Goal: Find specific page/section: Find specific page/section

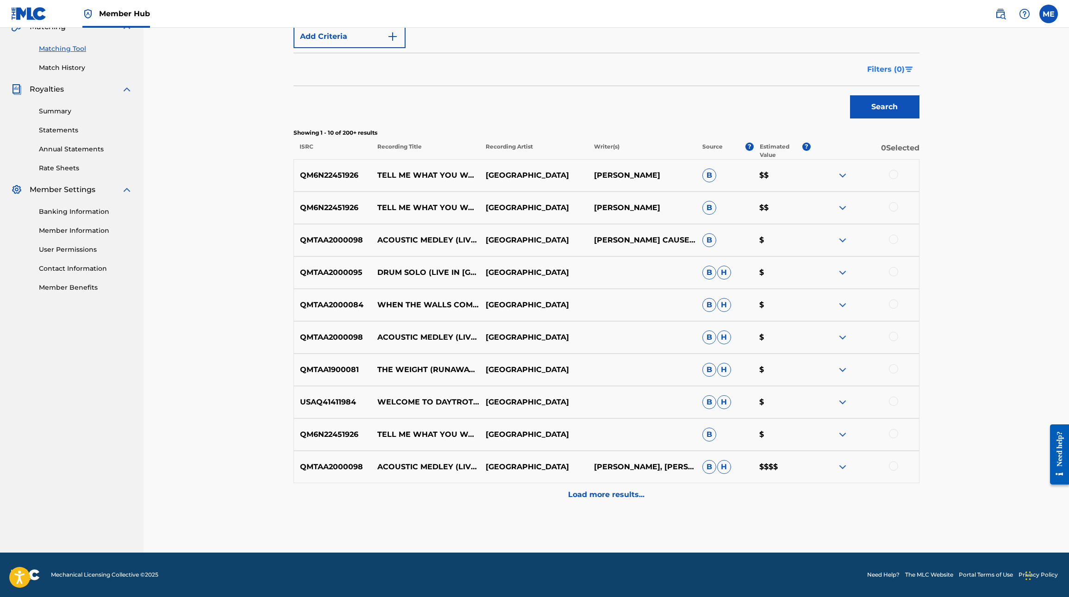
click at [882, 70] on span "Filters ( 0 )" at bounding box center [885, 69] width 37 height 11
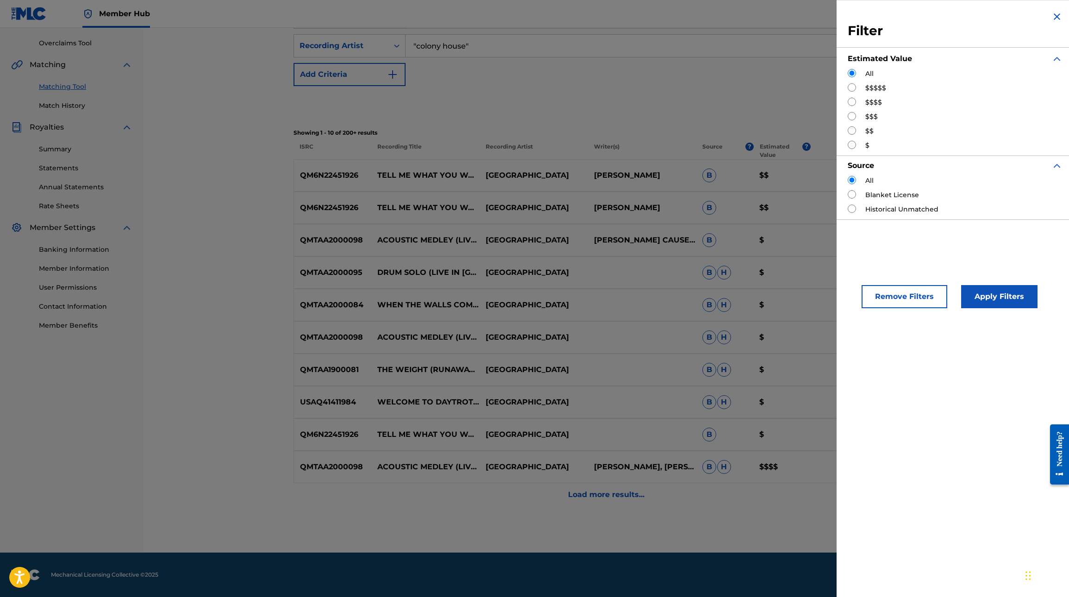
click at [866, 91] on label "$$$$$" at bounding box center [875, 88] width 21 height 10
click at [849, 88] on input "Search Form" at bounding box center [852, 87] width 8 height 8
radio input "true"
click at [1015, 300] on button "Apply Filters" at bounding box center [999, 296] width 76 height 23
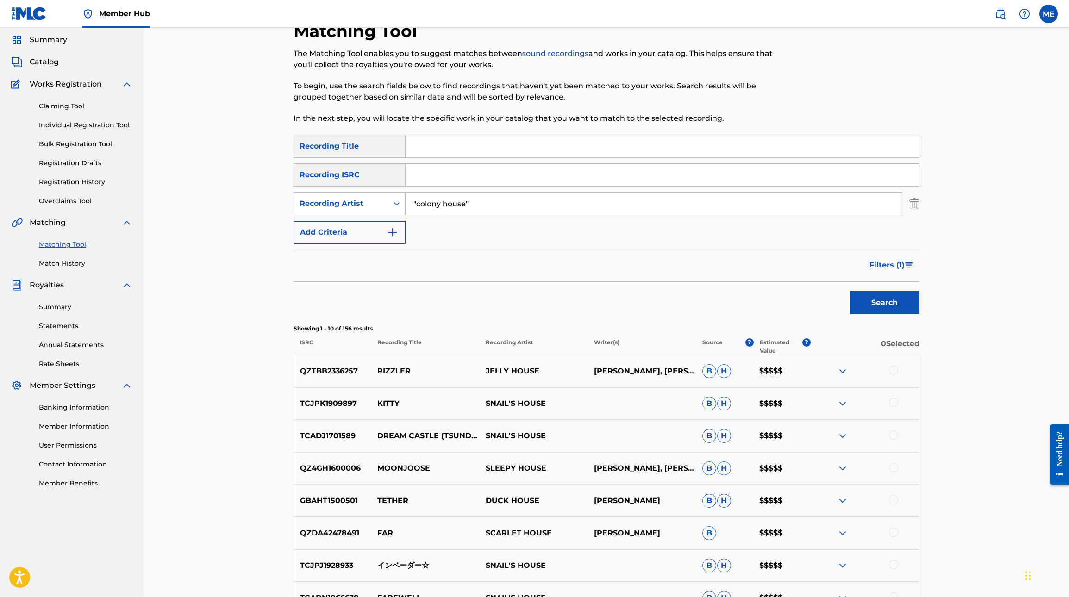
scroll to position [19, 0]
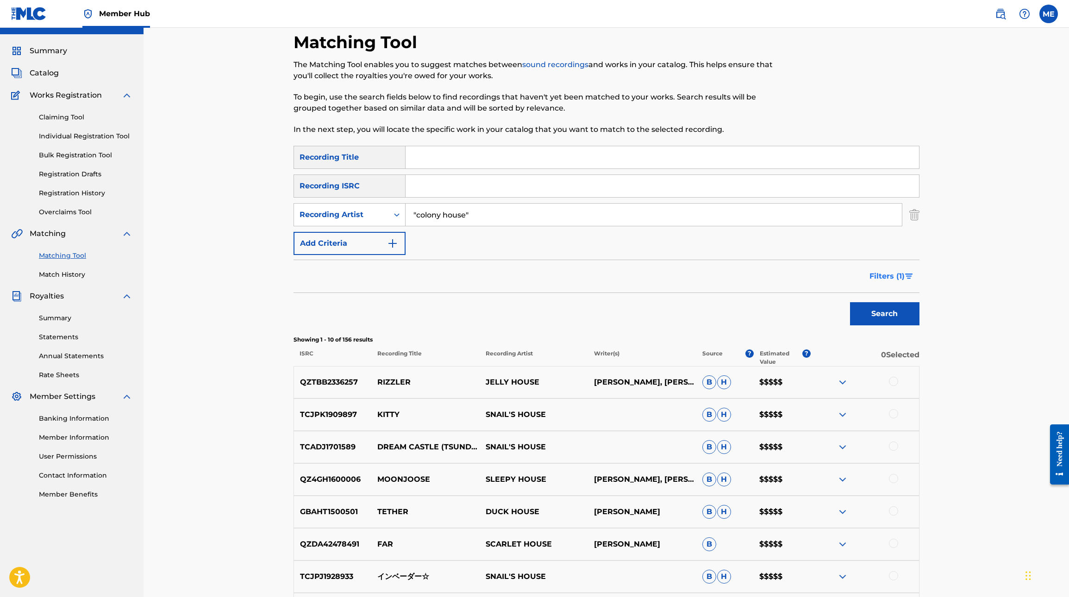
click at [894, 277] on span "Filters ( 1 )" at bounding box center [886, 276] width 35 height 11
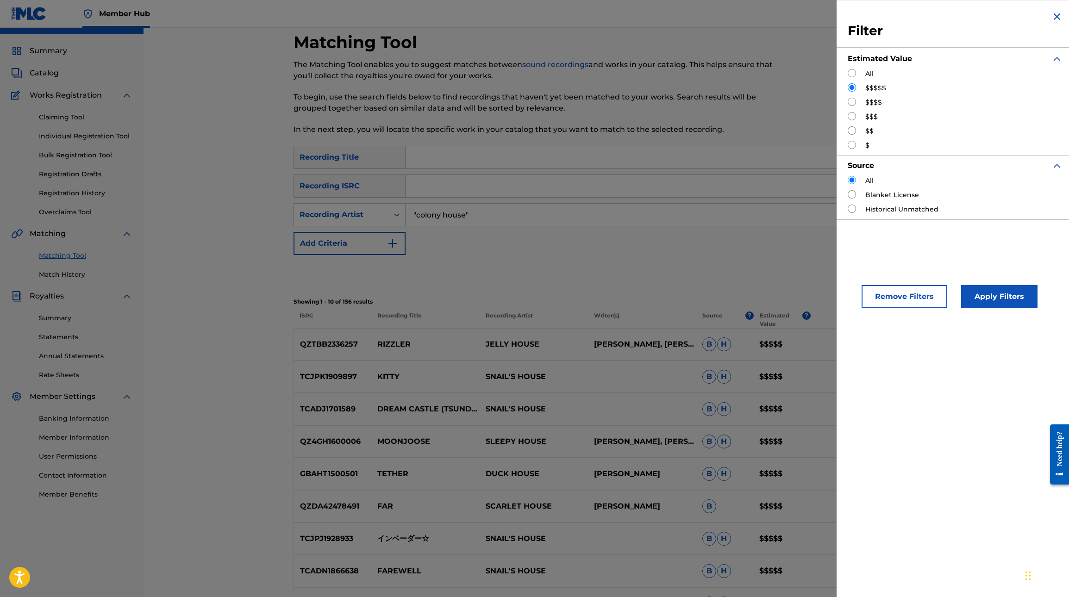
click at [870, 103] on label "$$$$" at bounding box center [873, 103] width 17 height 10
click at [851, 102] on input "Search Form" at bounding box center [852, 102] width 8 height 8
radio input "true"
click at [983, 298] on button "Apply Filters" at bounding box center [999, 296] width 76 height 23
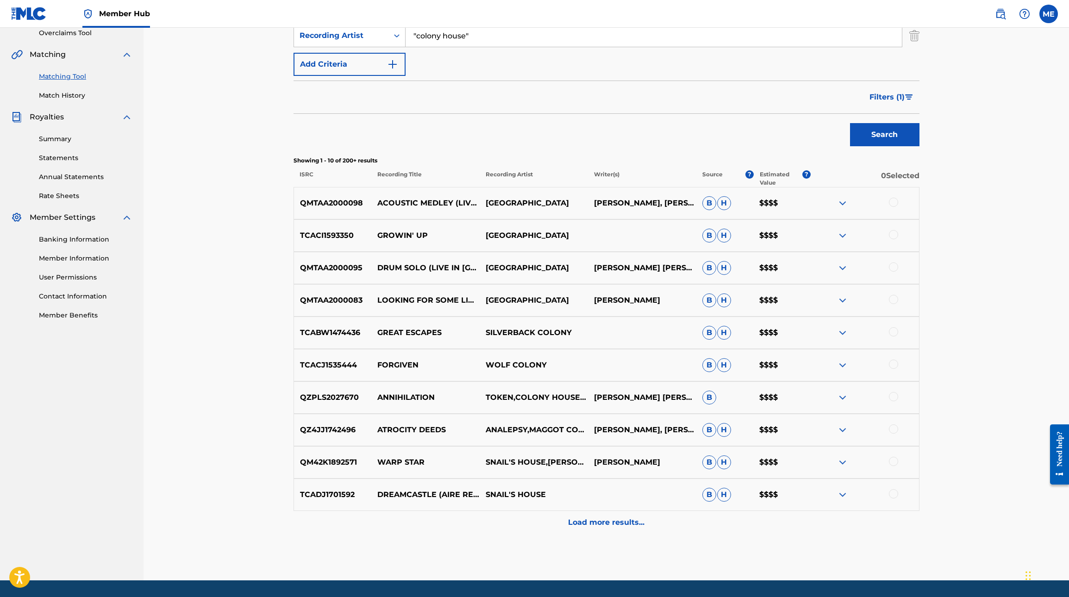
scroll to position [200, 0]
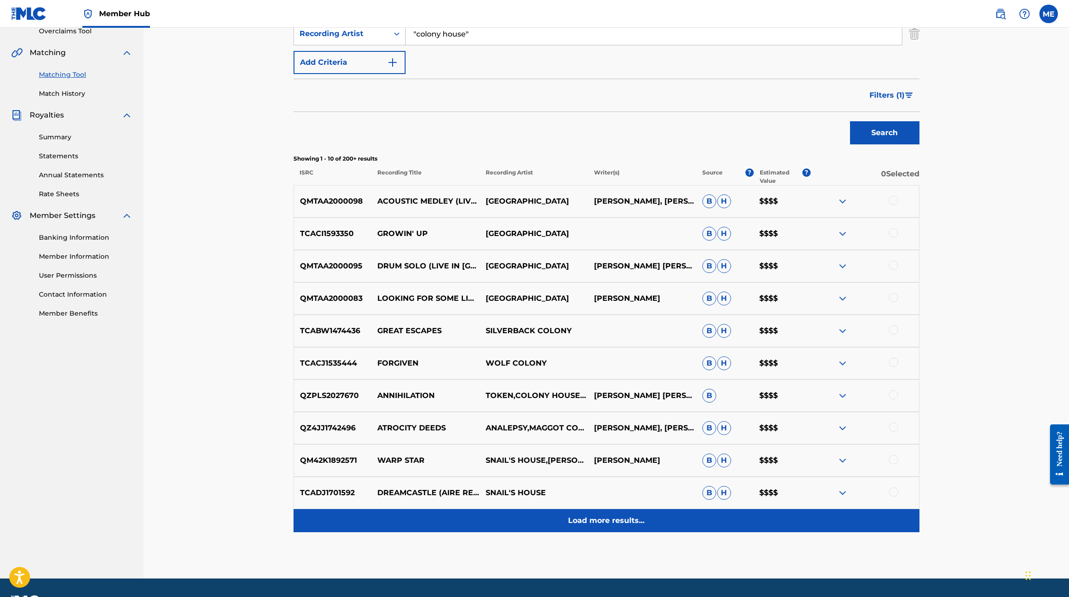
click at [605, 517] on p "Load more results..." at bounding box center [606, 520] width 76 height 11
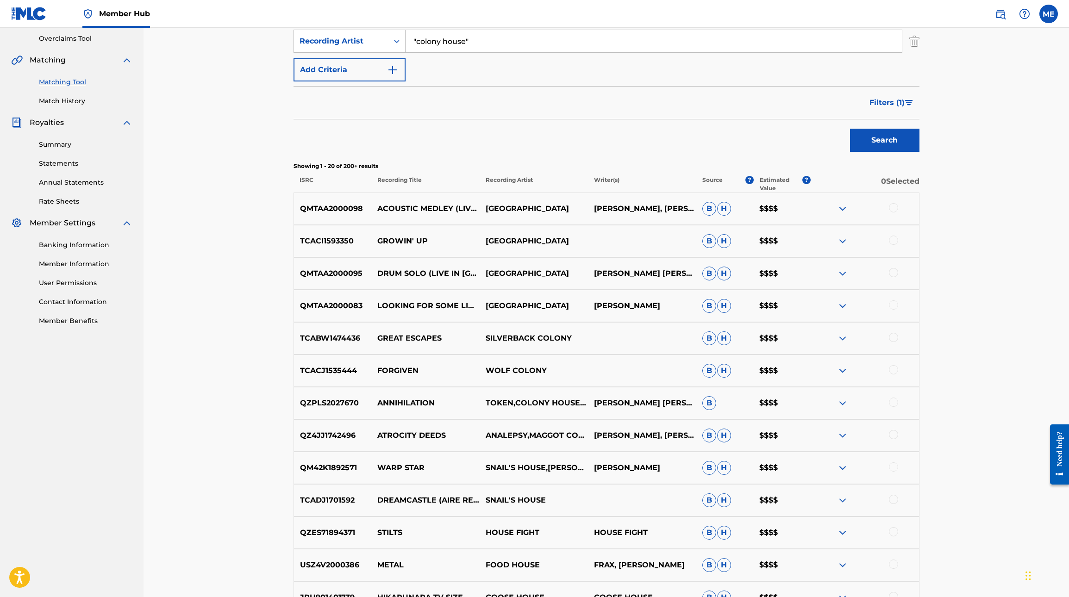
scroll to position [191, 0]
click at [888, 102] on span "Filters ( 1 )" at bounding box center [886, 104] width 35 height 11
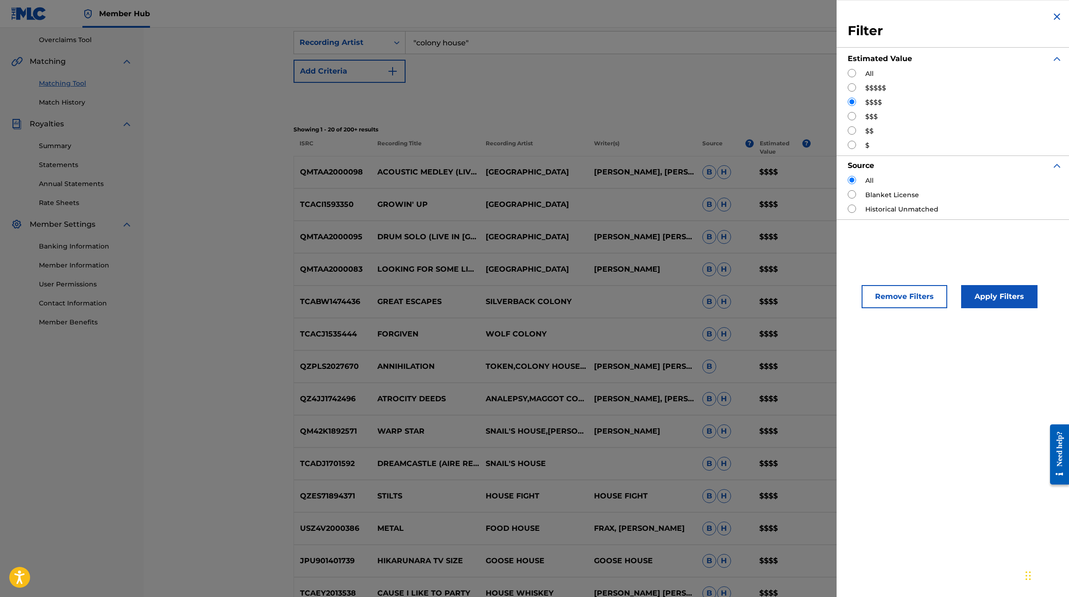
click at [849, 115] on input "Search Form" at bounding box center [852, 116] width 8 height 8
radio input "true"
click at [985, 299] on button "Apply Filters" at bounding box center [999, 296] width 76 height 23
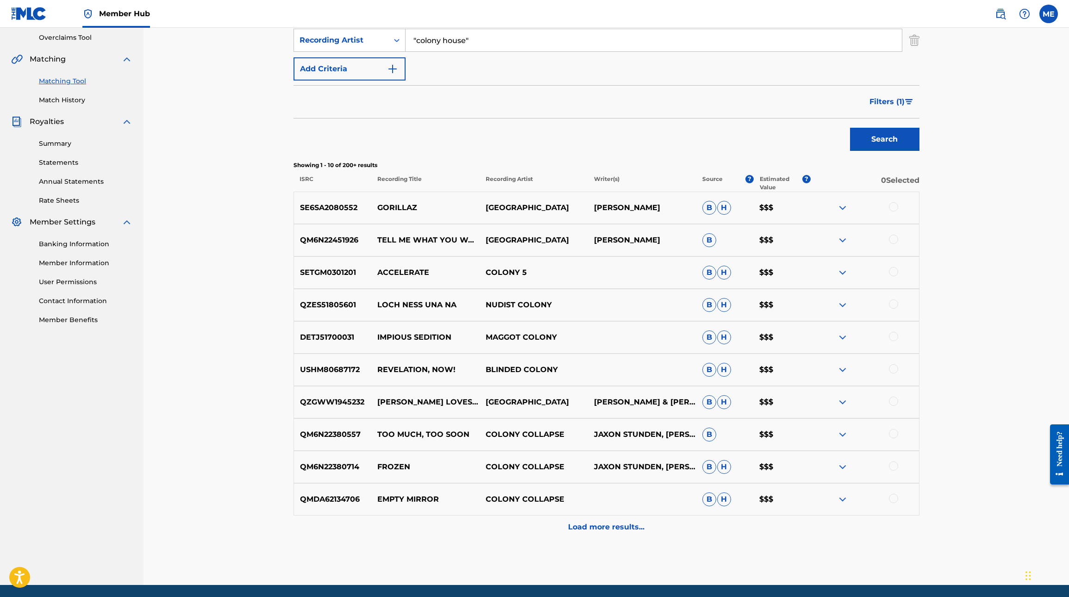
scroll to position [198, 0]
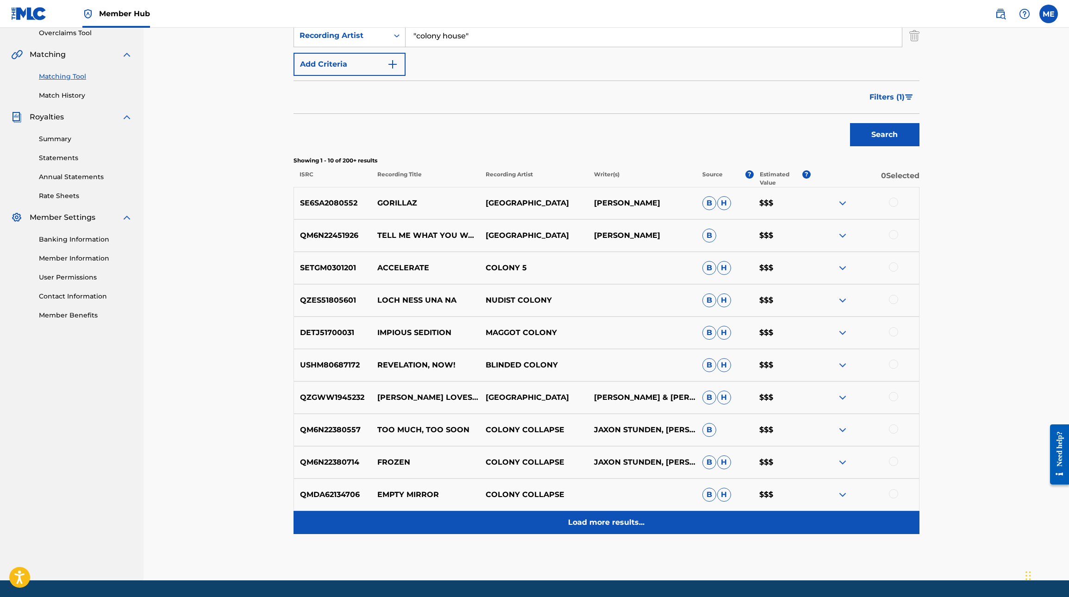
click at [575, 517] on div "Load more results..." at bounding box center [606, 522] width 626 height 23
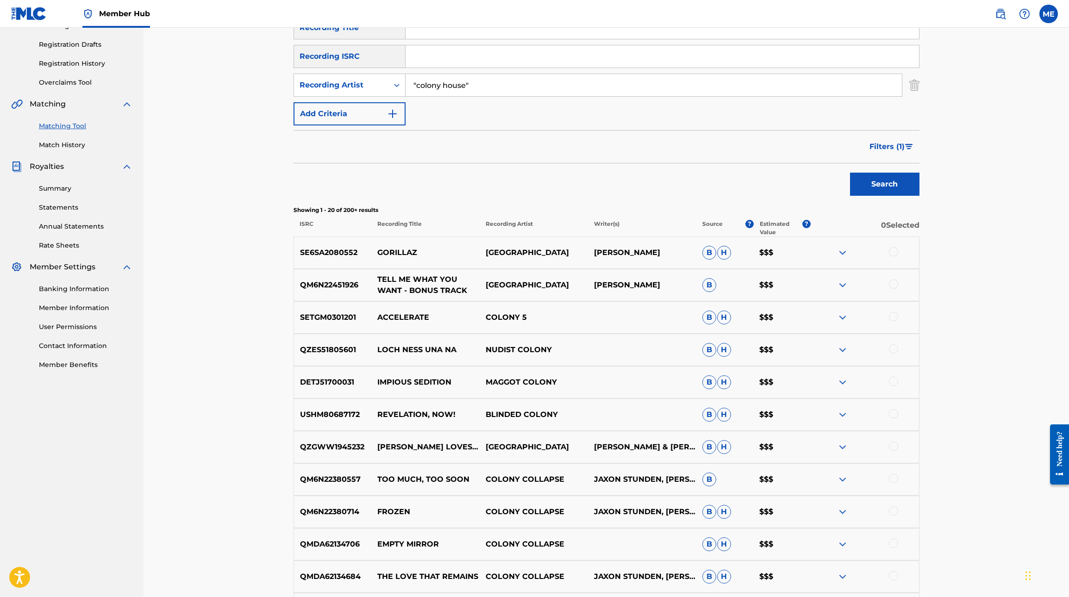
scroll to position [202, 0]
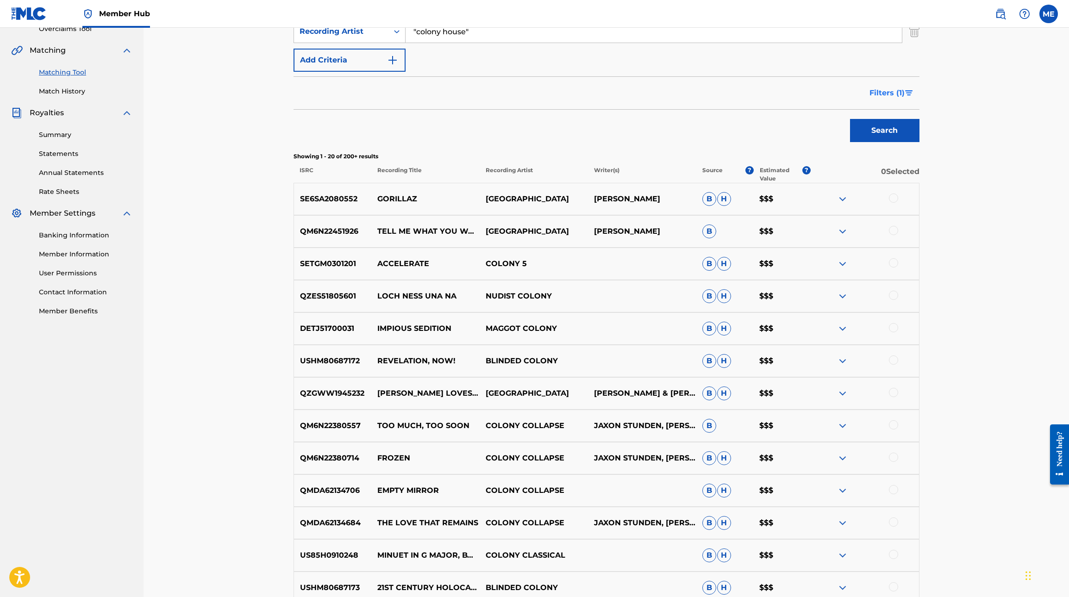
click at [894, 92] on span "Filters ( 1 )" at bounding box center [886, 92] width 35 height 11
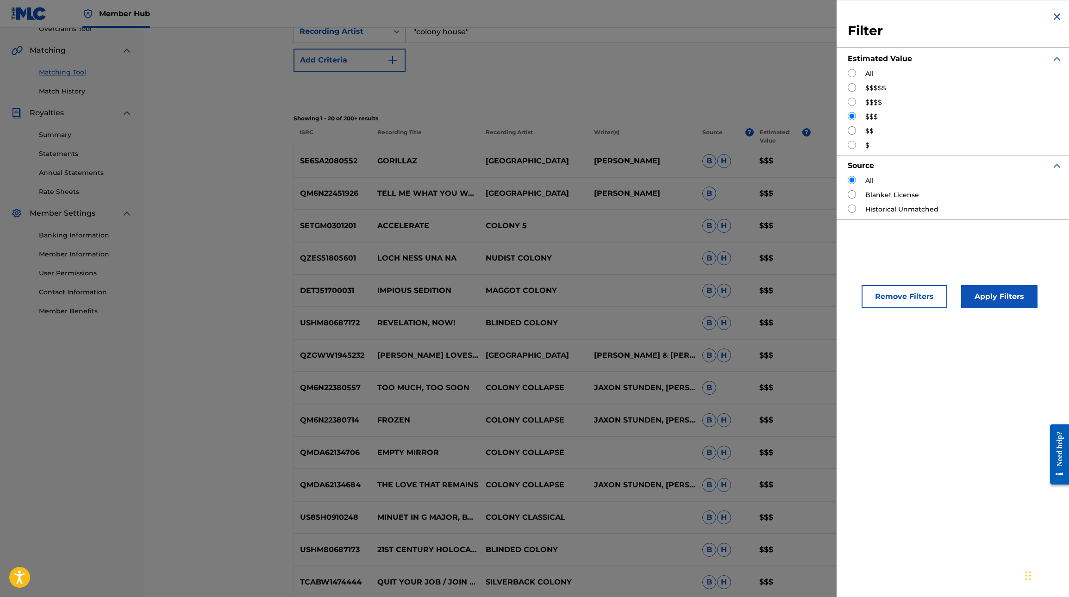
click at [867, 128] on label "$$" at bounding box center [869, 131] width 8 height 10
click at [851, 132] on input "Search Form" at bounding box center [852, 130] width 8 height 8
radio input "true"
click at [984, 292] on button "Apply Filters" at bounding box center [999, 296] width 76 height 23
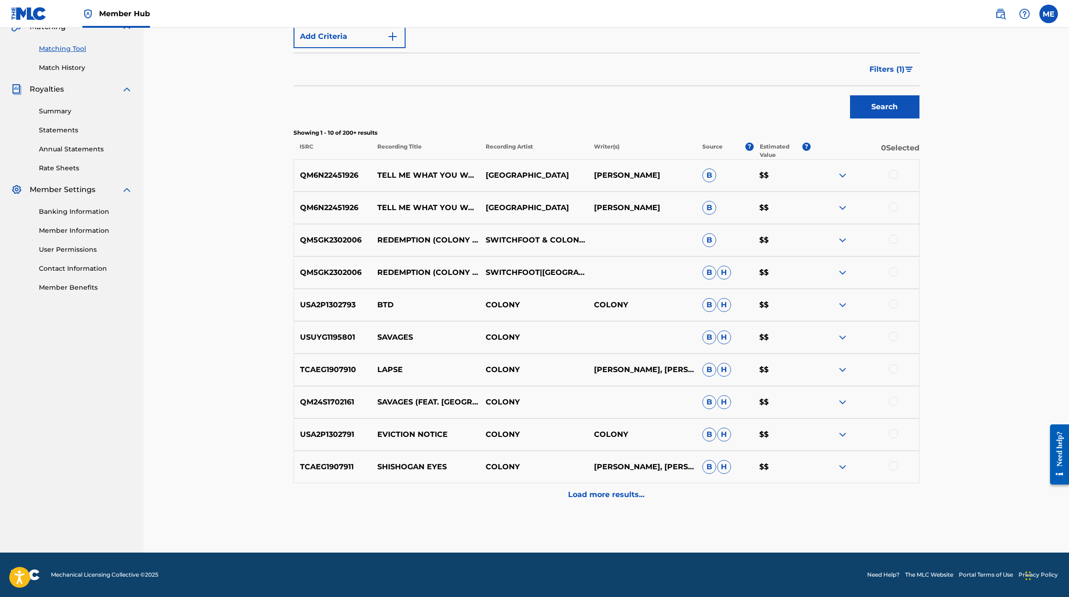
scroll to position [226, 0]
click at [905, 71] on img "Search Form" at bounding box center [909, 70] width 8 height 6
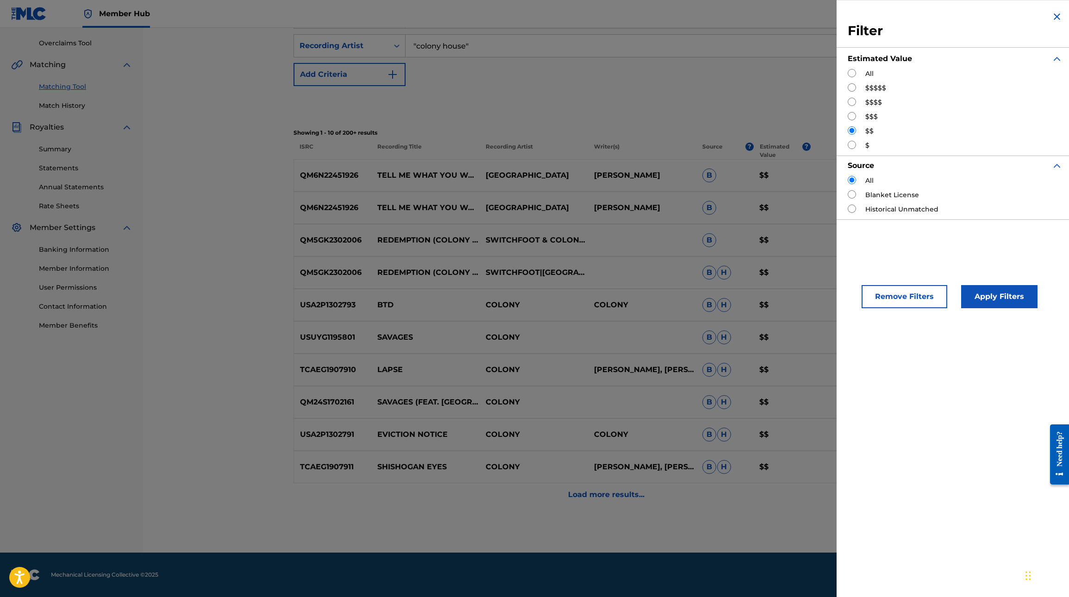
scroll to position [188, 0]
click at [851, 146] on input "Search Form" at bounding box center [852, 145] width 8 height 8
radio input "true"
click at [987, 296] on button "Apply Filters" at bounding box center [999, 296] width 76 height 23
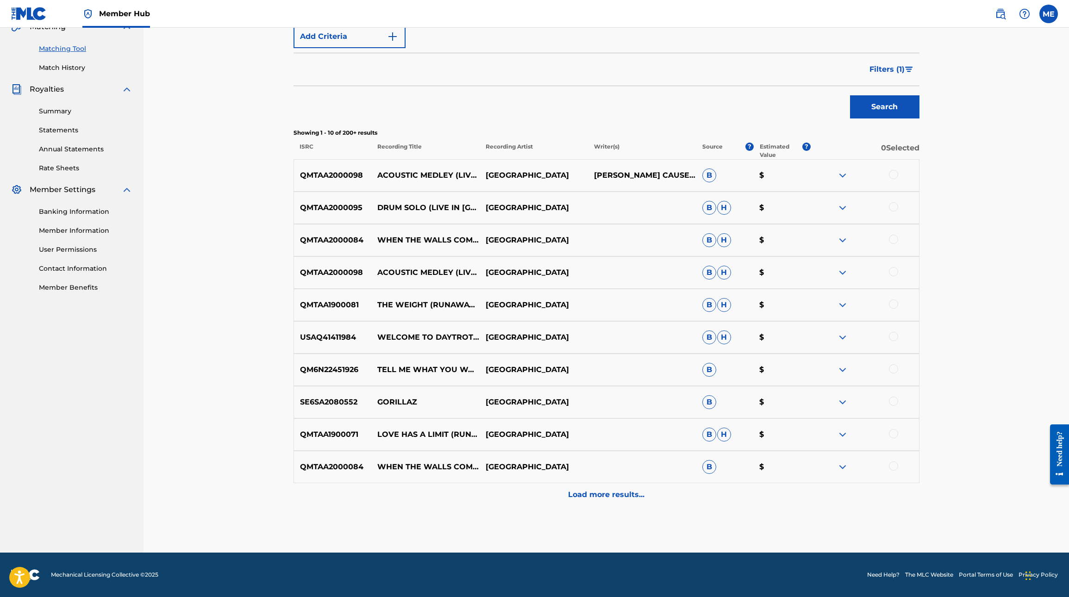
scroll to position [226, 0]
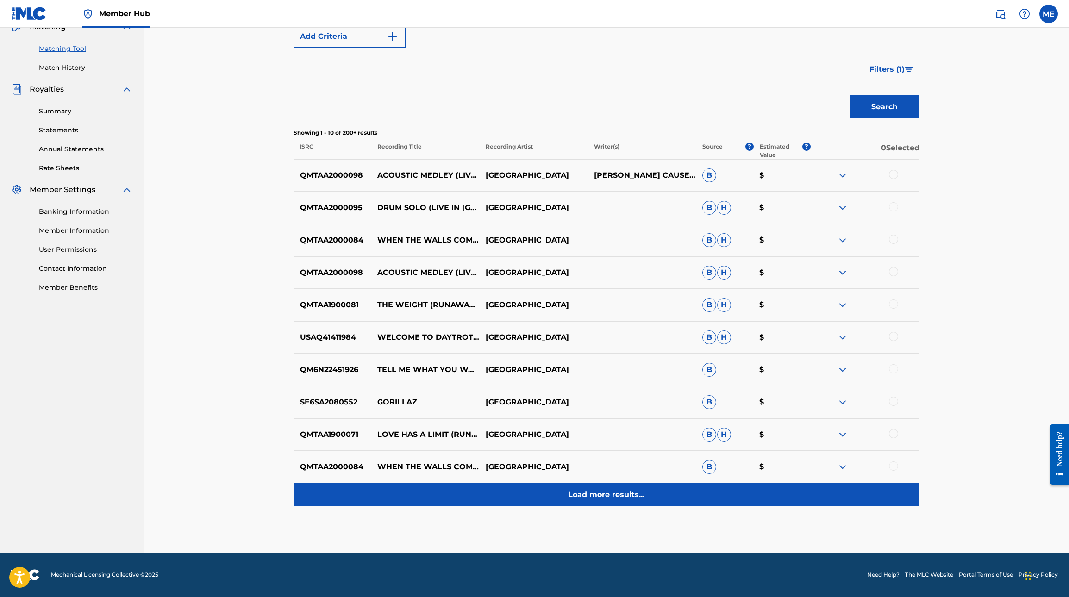
click at [579, 497] on p "Load more results..." at bounding box center [606, 494] width 76 height 11
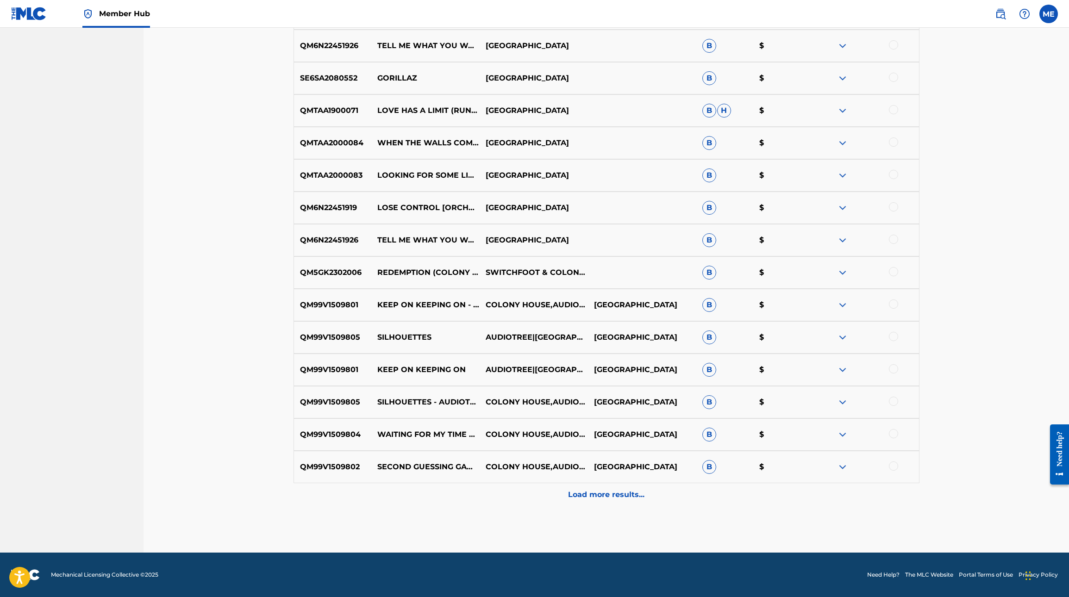
scroll to position [550, 0]
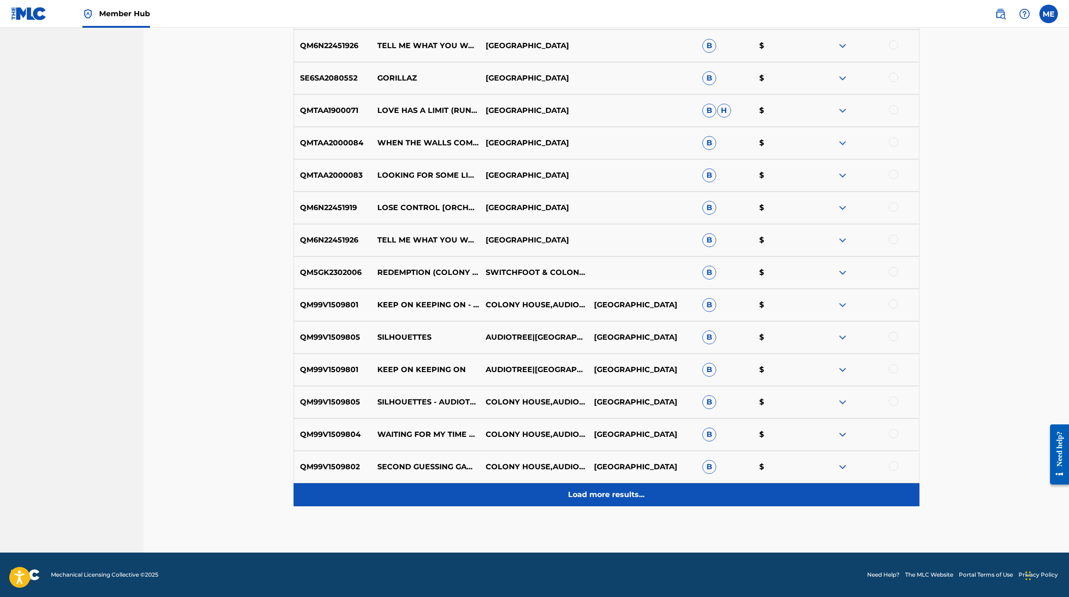
click at [604, 493] on p "Load more results..." at bounding box center [606, 494] width 76 height 11
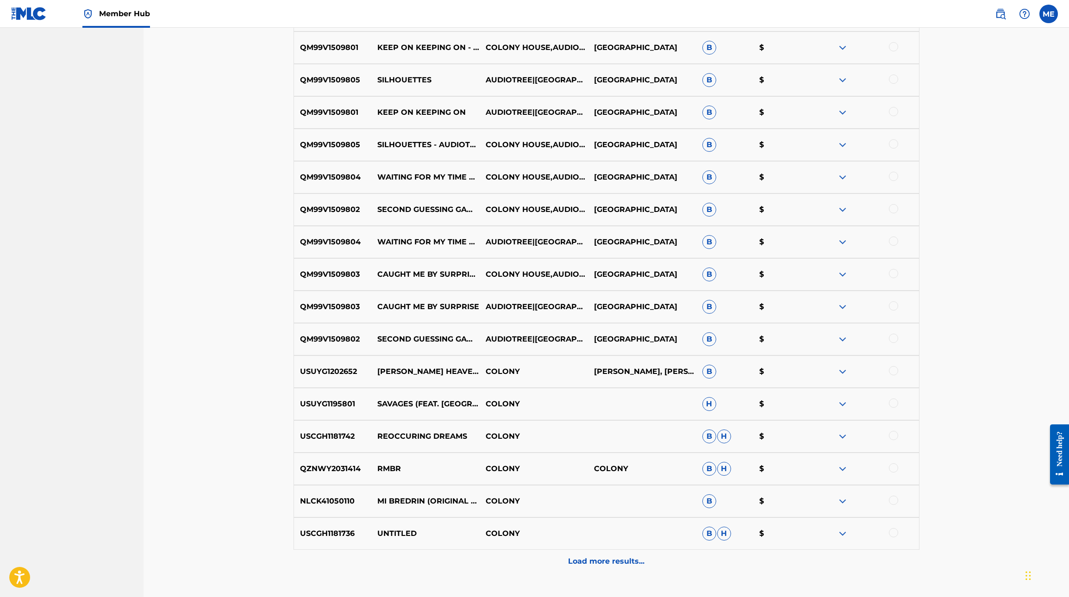
scroll to position [810, 0]
